Goal: Register for event/course

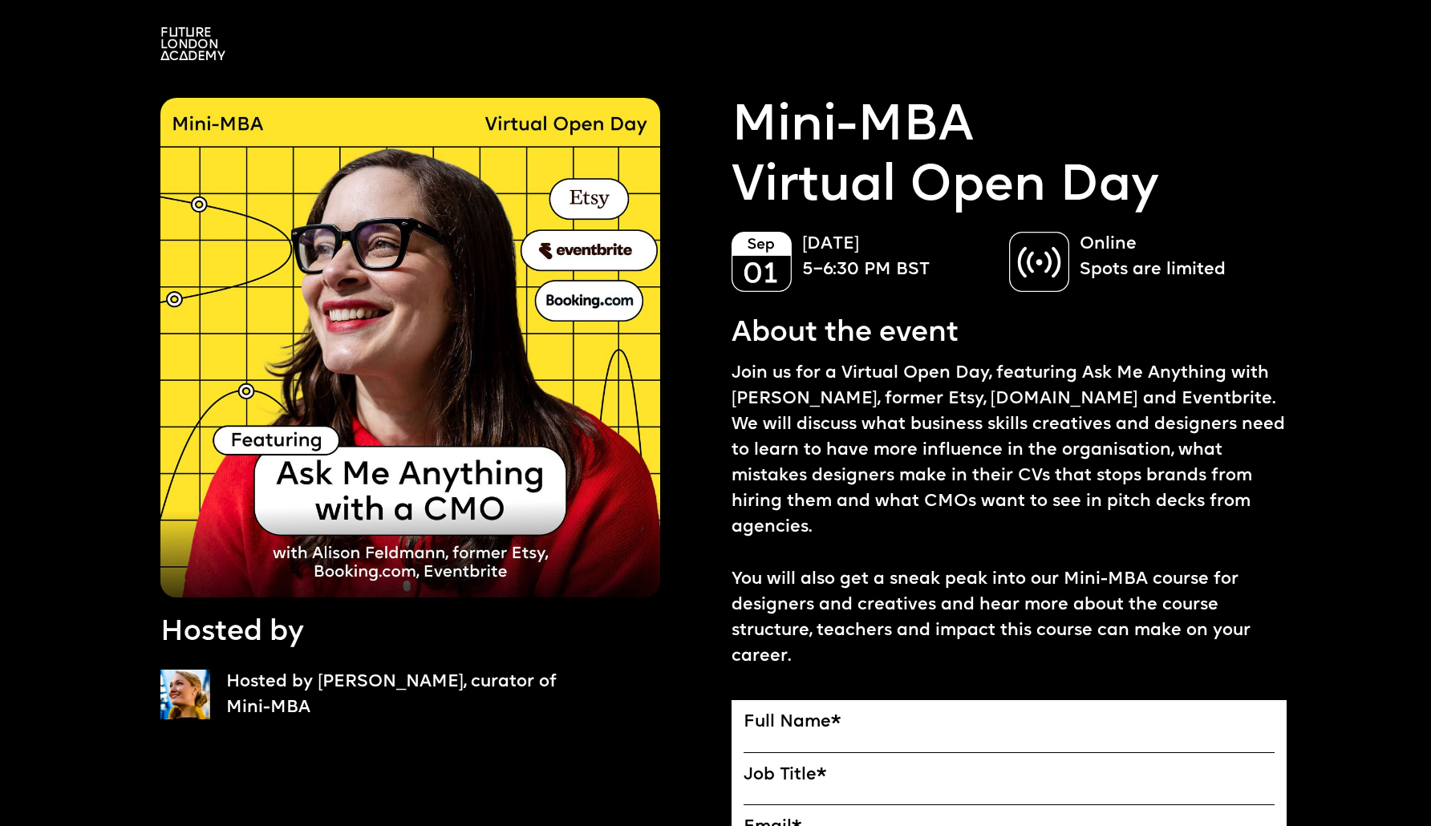
click at [889, 275] on p "[DATE] 5–6:30 PM BST" at bounding box center [897, 257] width 191 height 51
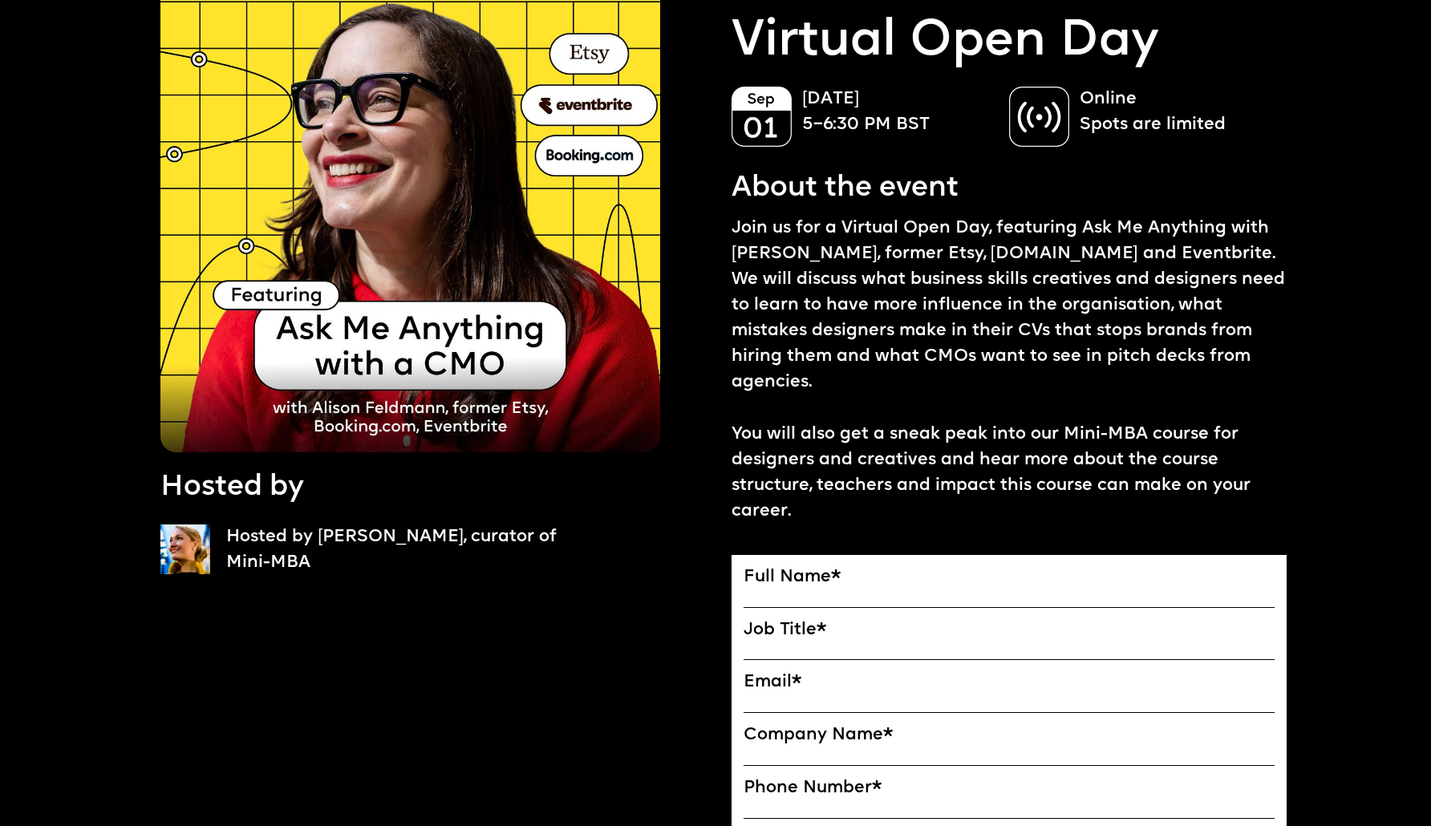
scroll to position [206, 0]
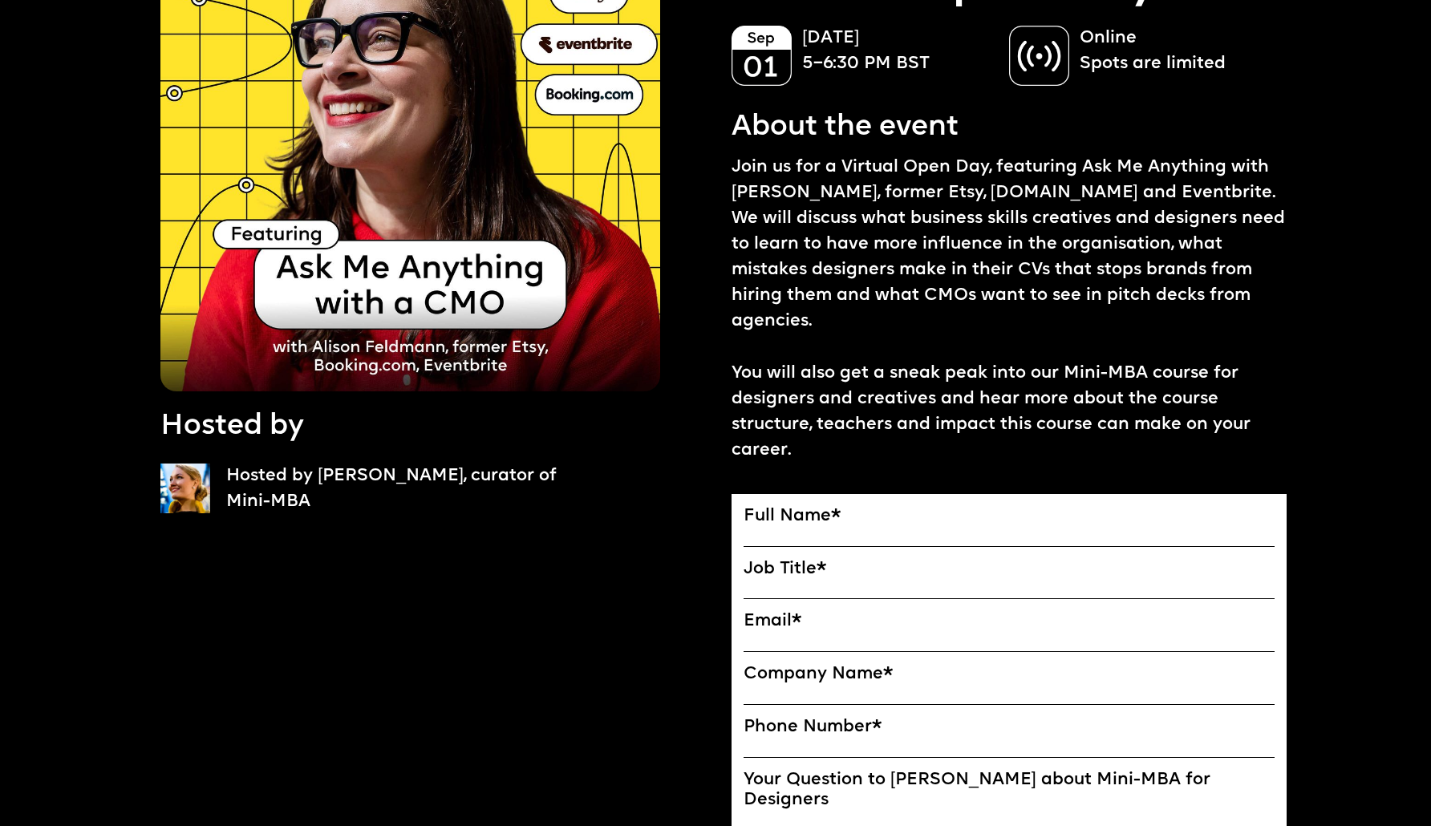
click at [902, 506] on label "Full Name *" at bounding box center [1008, 516] width 531 height 21
click at [0, 0] on input "Full Name" at bounding box center [0, 0] width 0 height 0
type input "**********"
click at [879, 611] on label "Email *" at bounding box center [1008, 621] width 531 height 21
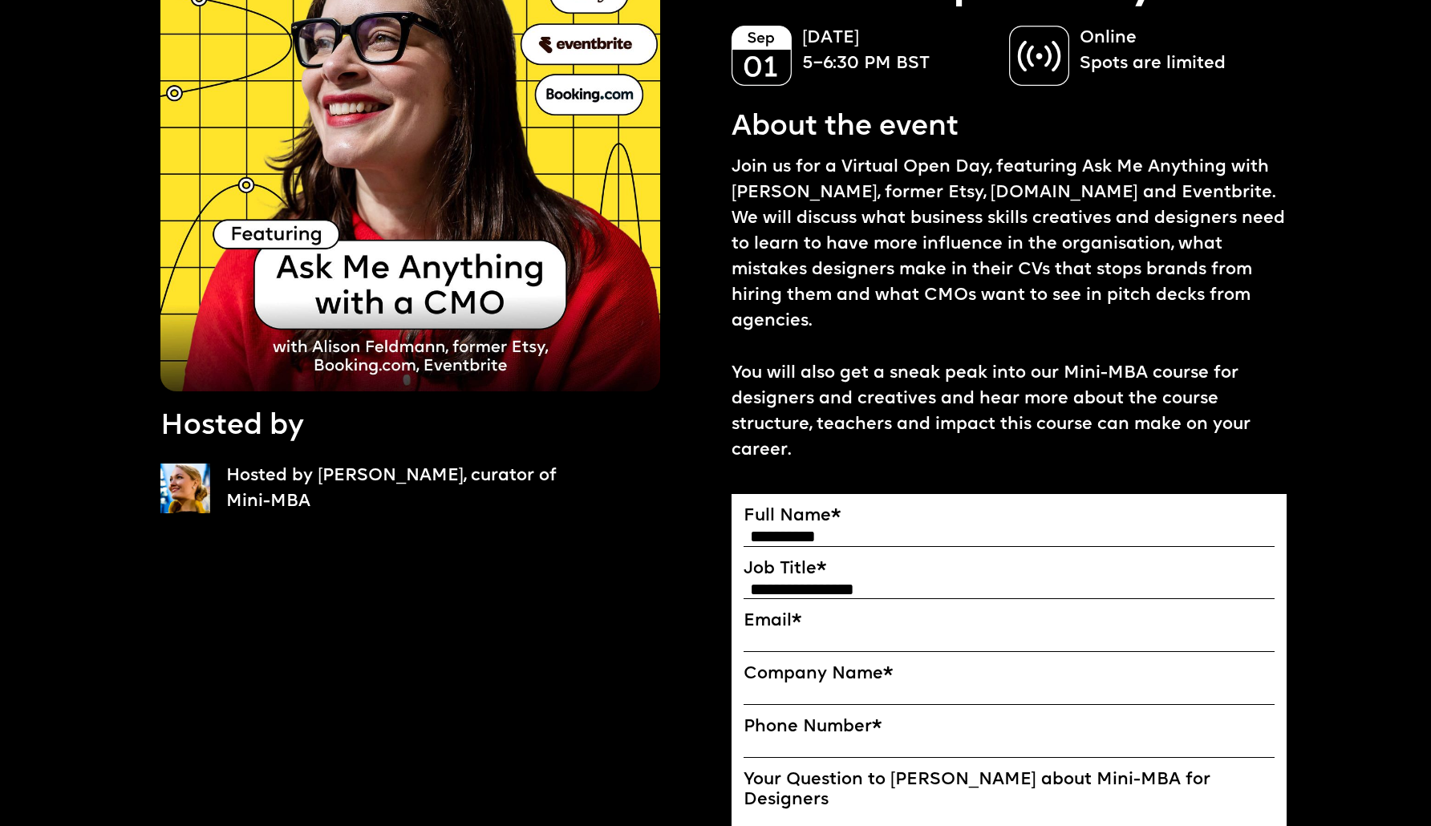
click at [0, 0] on input "Email*" at bounding box center [0, 0] width 0 height 0
type input "**********"
type input "*"
type input "**********"
type input "*"
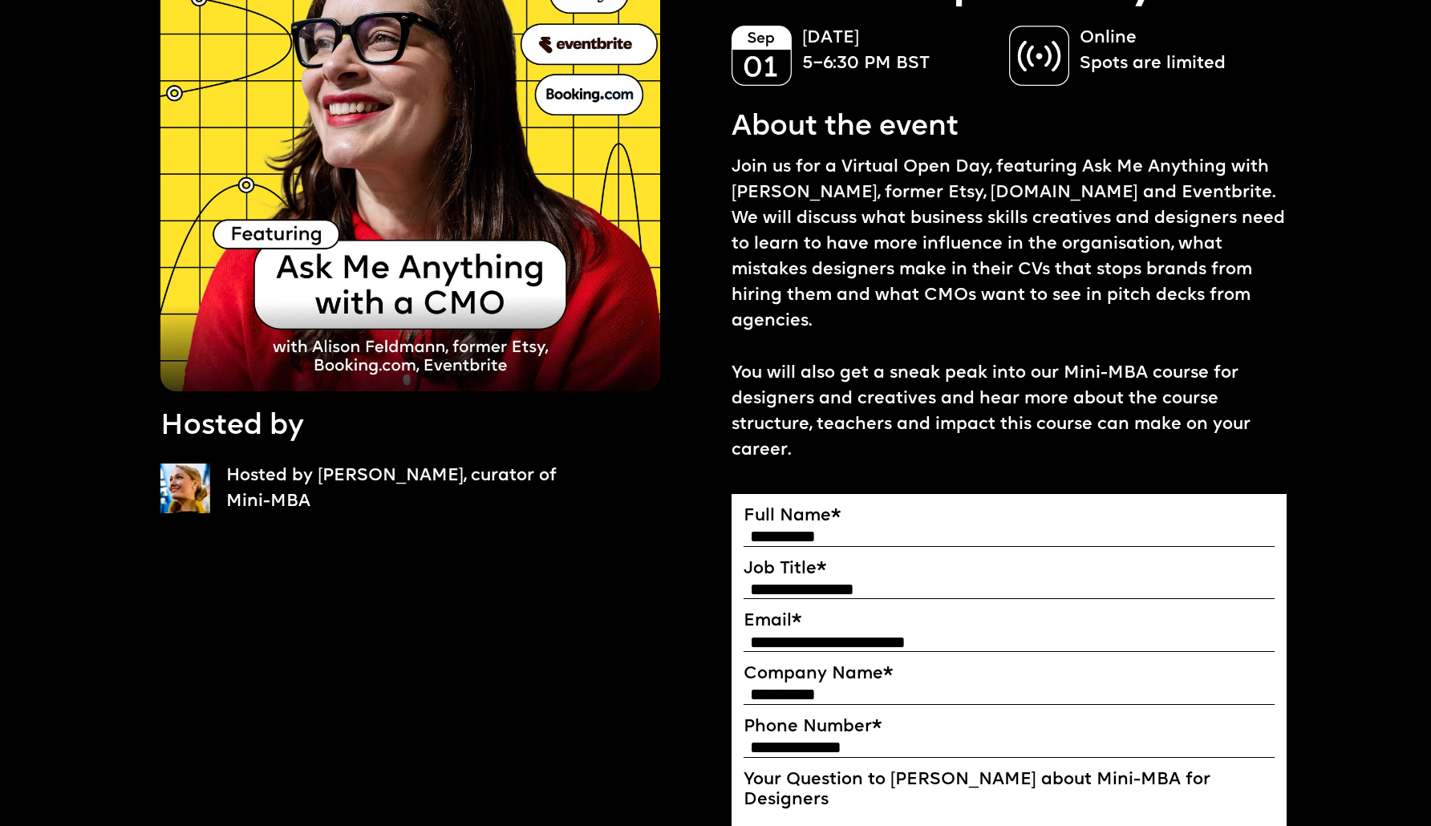
type input "**********"
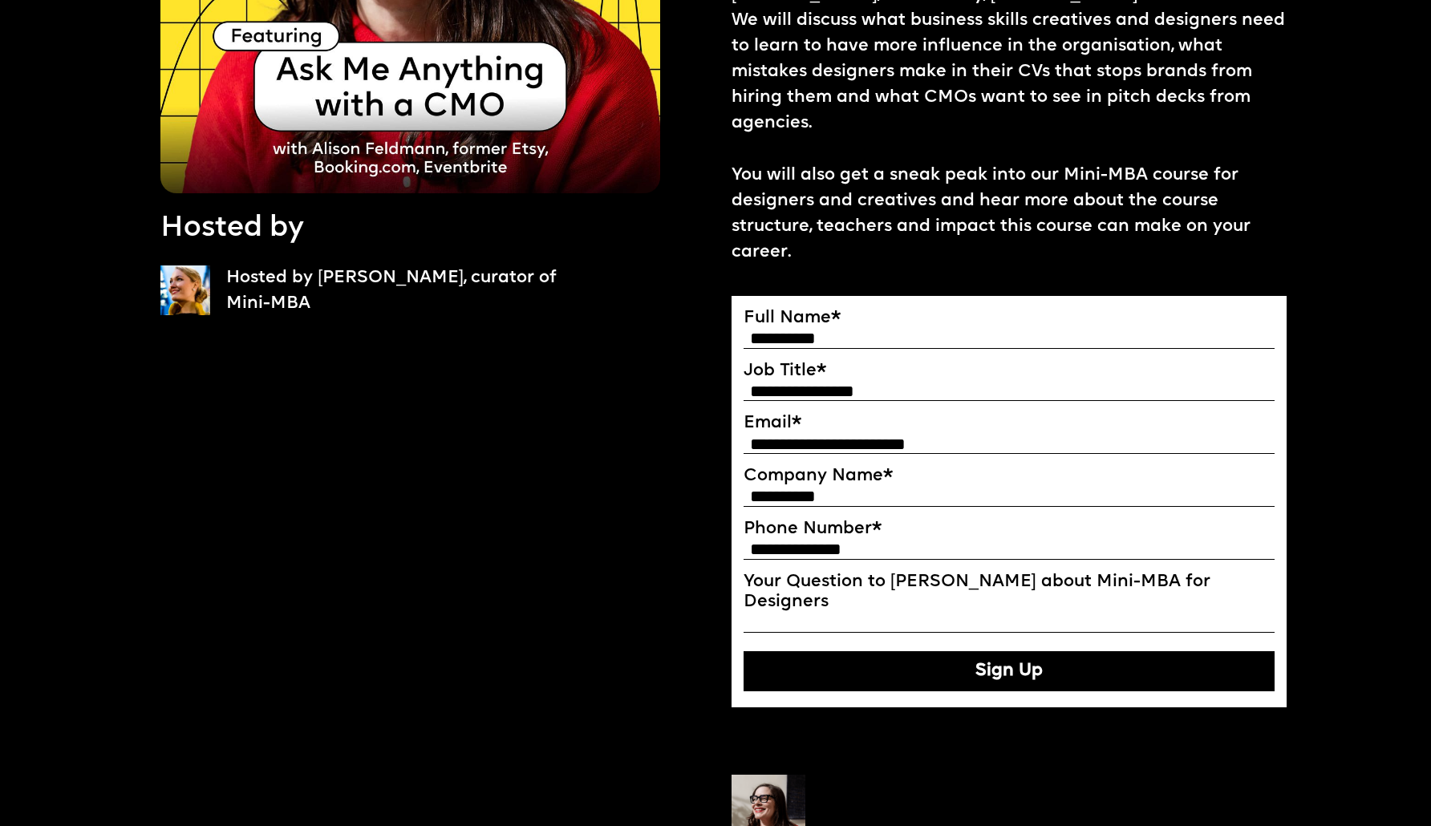
scroll to position [406, 0]
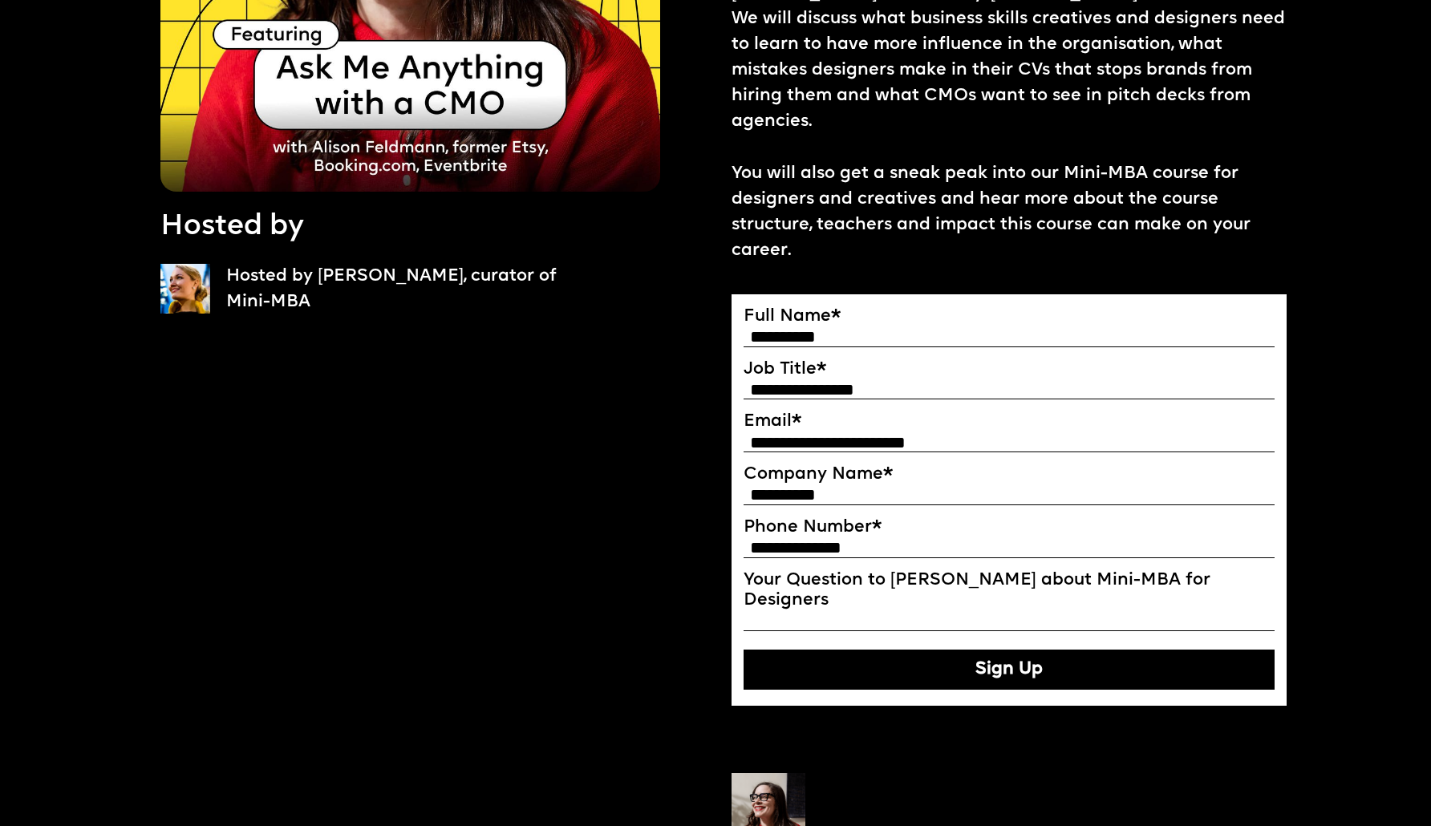
click at [879, 650] on button "Sign Up" at bounding box center [1008, 670] width 531 height 40
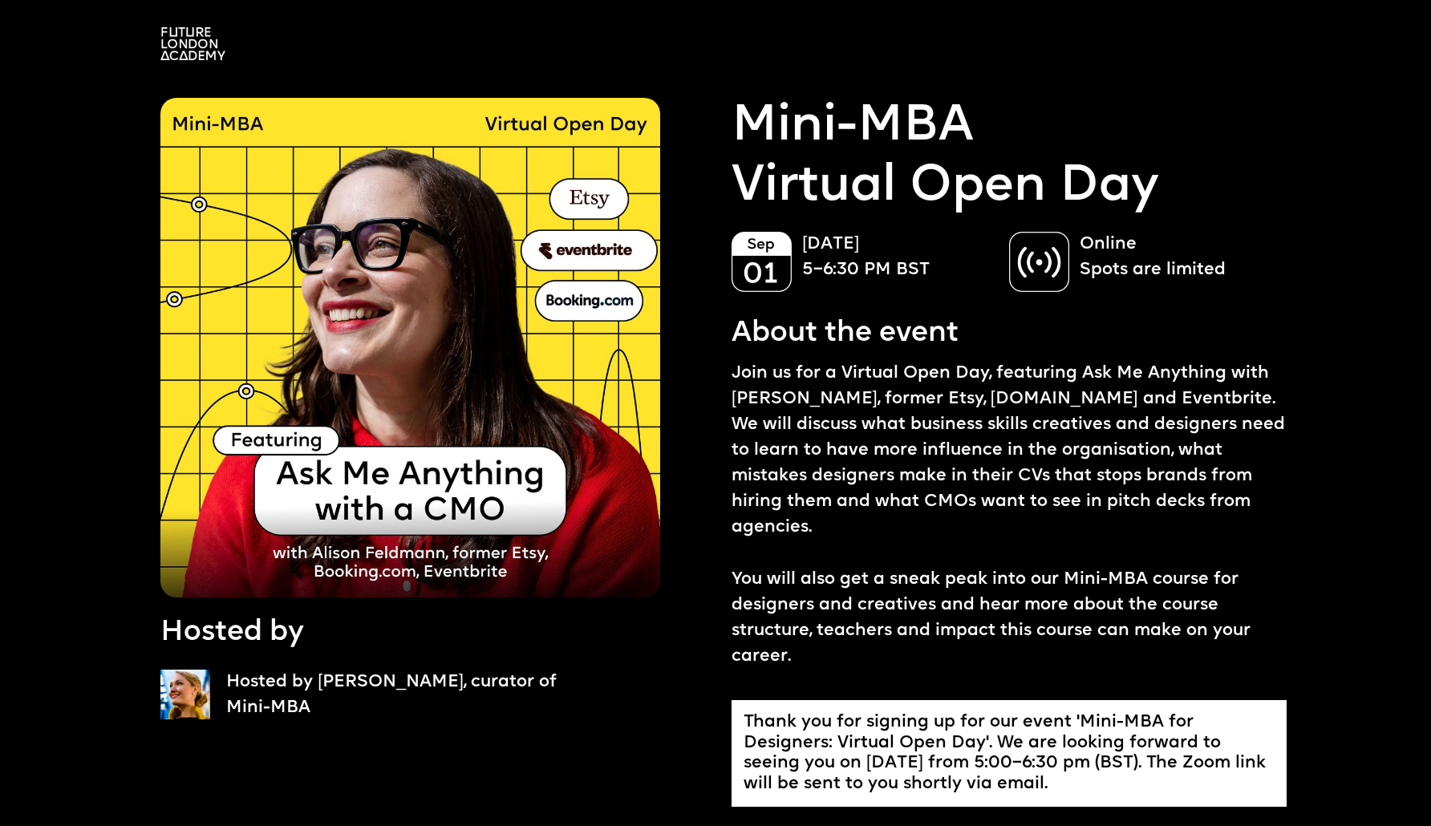
scroll to position [0, 0]
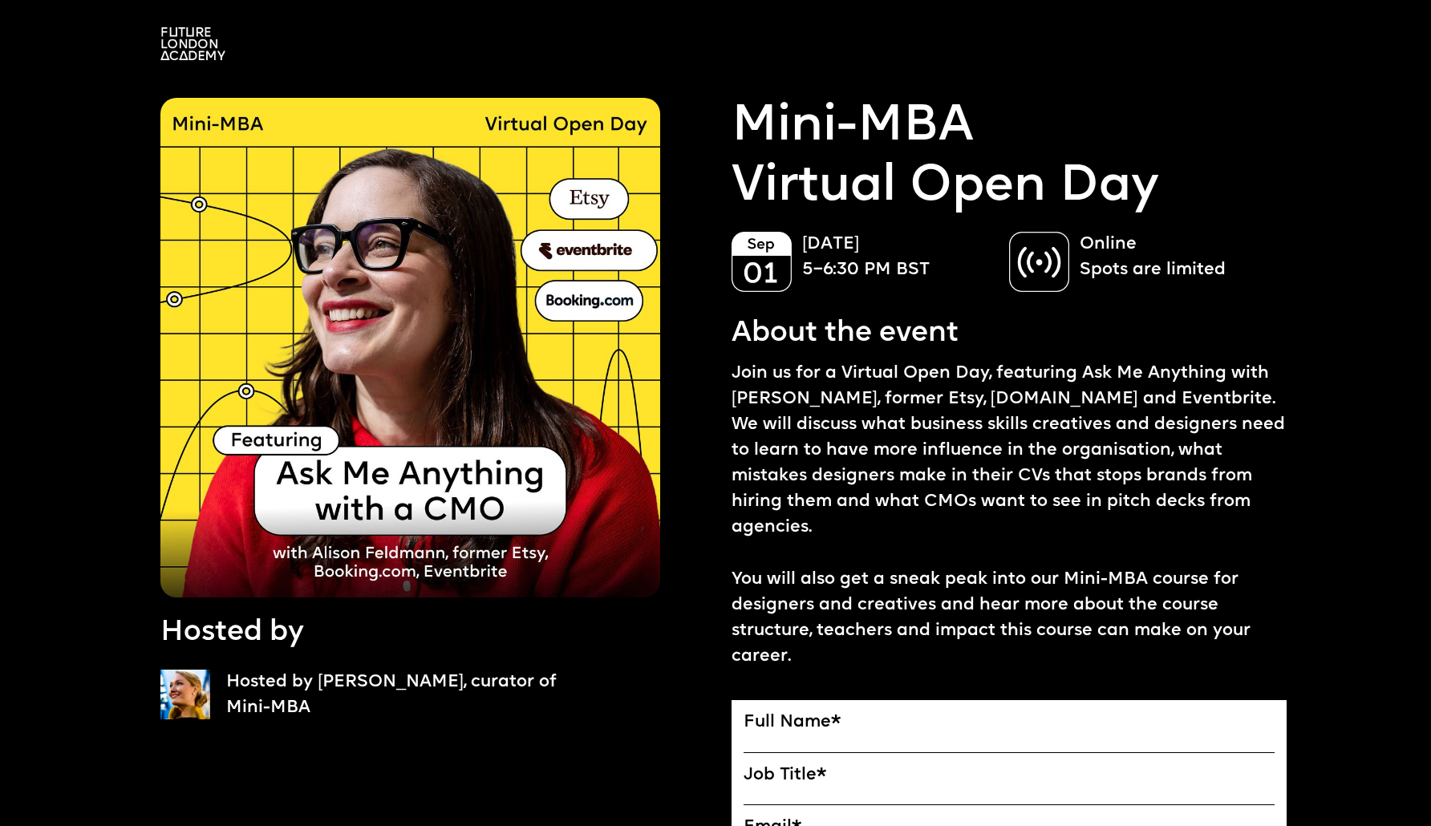
drag, startPoint x: 367, startPoint y: 549, endPoint x: 403, endPoint y: 557, distance: 37.2
click at [406, 572] on img at bounding box center [410, 348] width 500 height 500
click at [512, 574] on img at bounding box center [410, 348] width 500 height 500
drag, startPoint x: 589, startPoint y: 195, endPoint x: 599, endPoint y: 196, distance: 10.5
drag, startPoint x: 589, startPoint y: 250, endPoint x: 606, endPoint y: 250, distance: 17.6
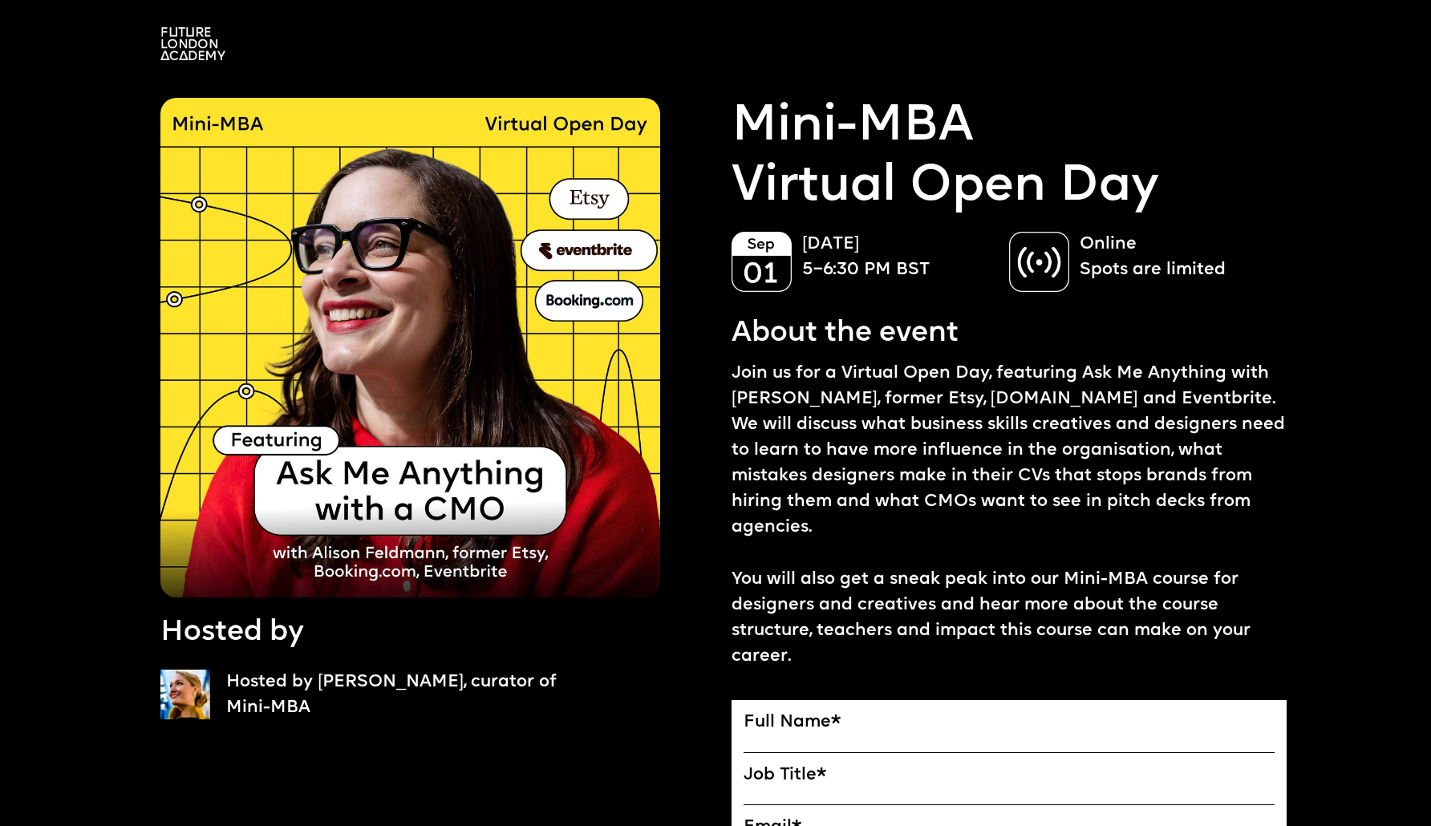
drag, startPoint x: 561, startPoint y: 120, endPoint x: 659, endPoint y: 121, distance: 97.9
